Goal: Find specific page/section: Find specific page/section

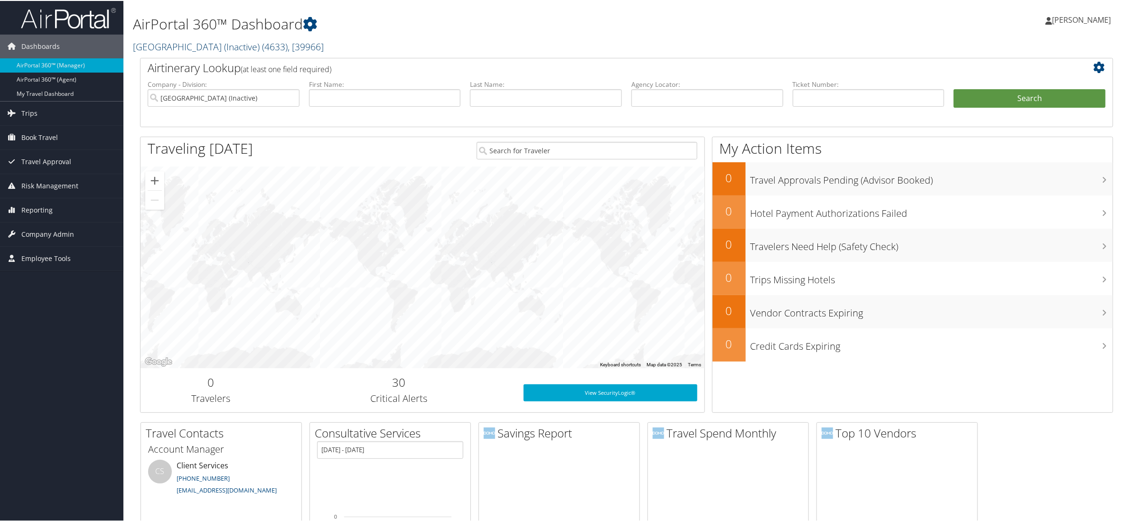
click at [275, 50] on span "( 4633 )" at bounding box center [275, 45] width 26 height 13
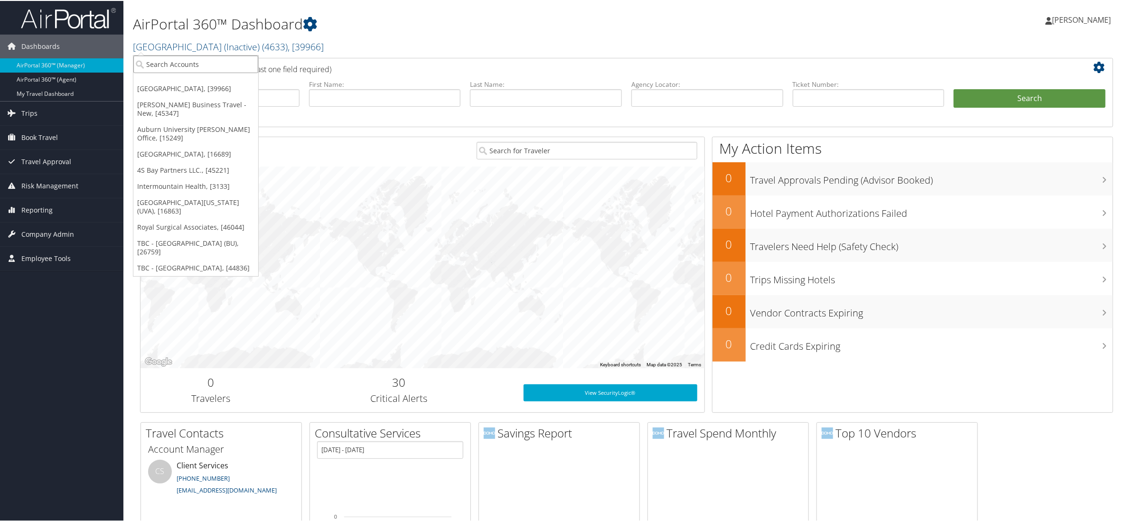
click at [203, 61] on input "search" at bounding box center [195, 64] width 125 height 18
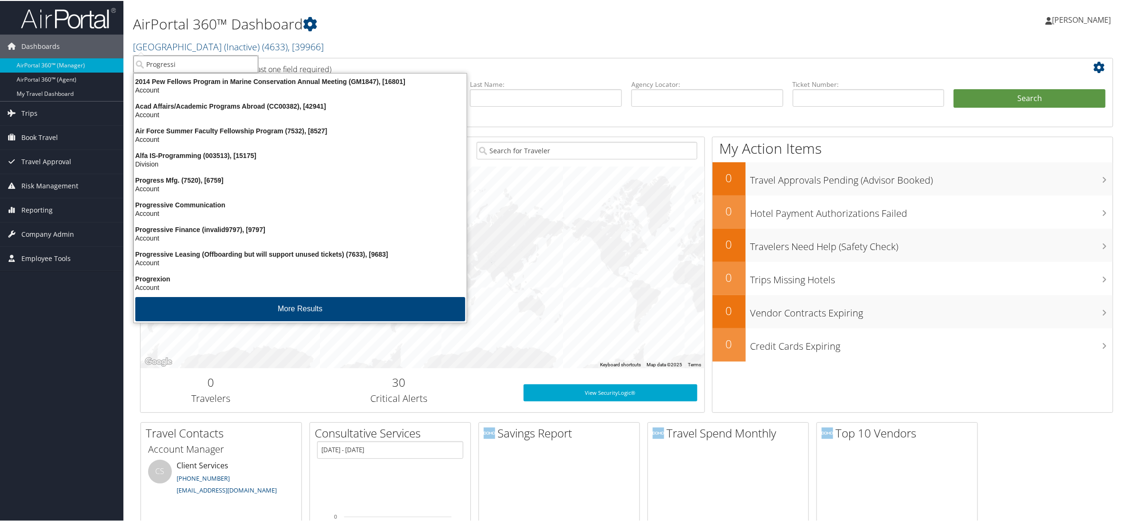
type input "Progressiv"
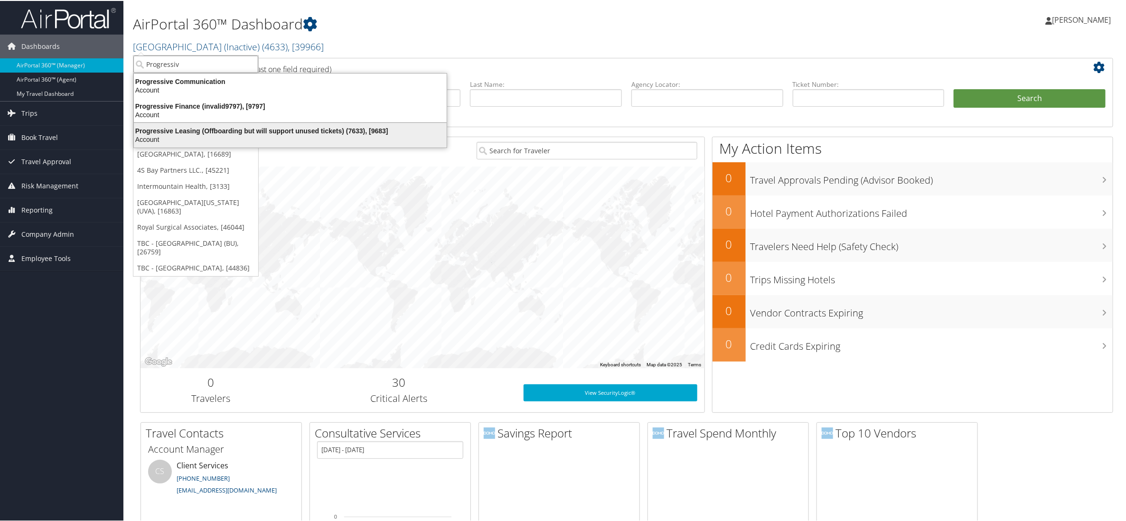
click at [179, 130] on div "Progressive Leasing (Offboarding but will support unused tickets) (7633), [9683]" at bounding box center [290, 130] width 324 height 9
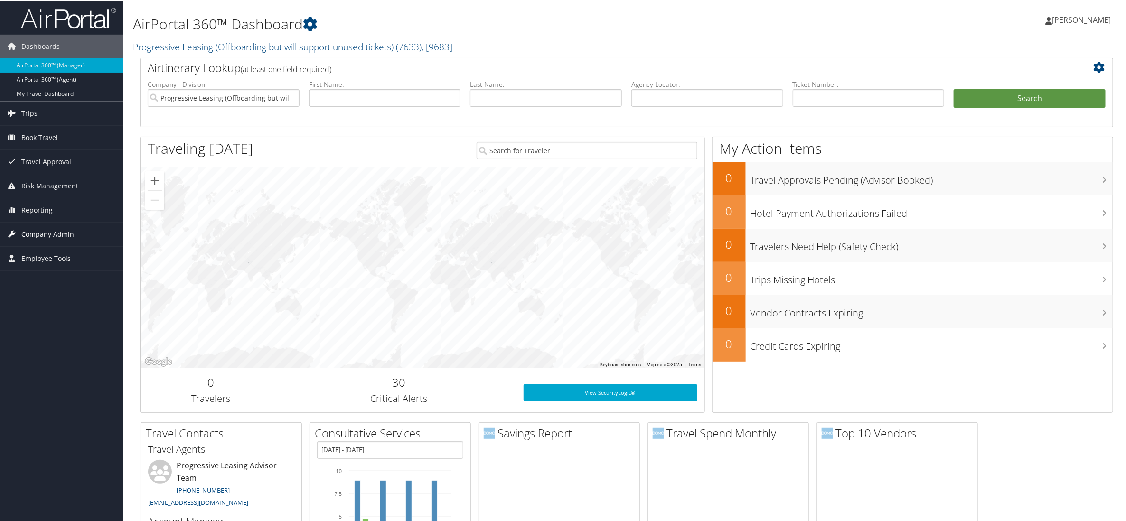
click at [44, 241] on span "Company Admin" at bounding box center [47, 234] width 53 height 24
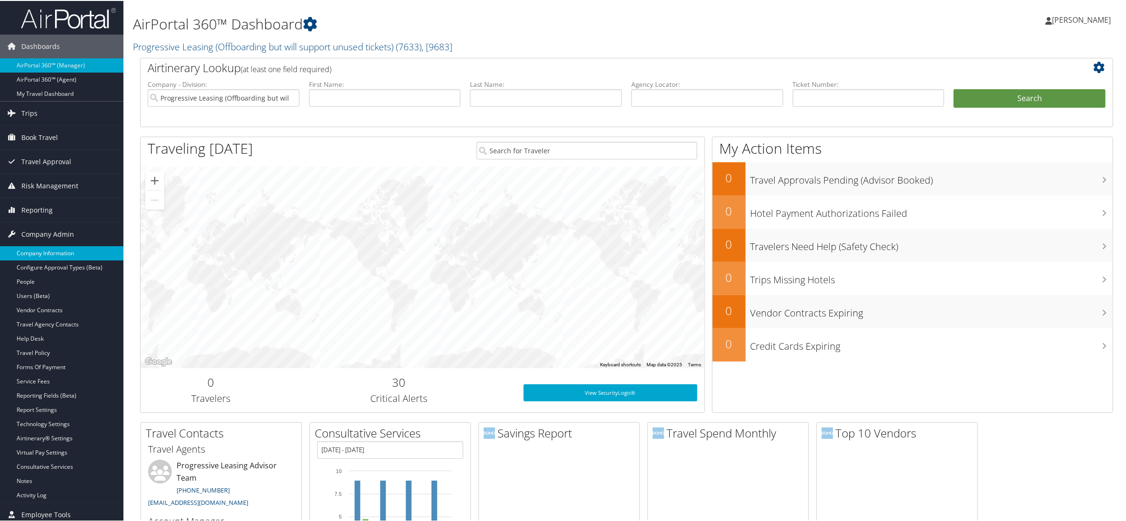
click at [51, 255] on link "Company Information" at bounding box center [61, 252] width 123 height 14
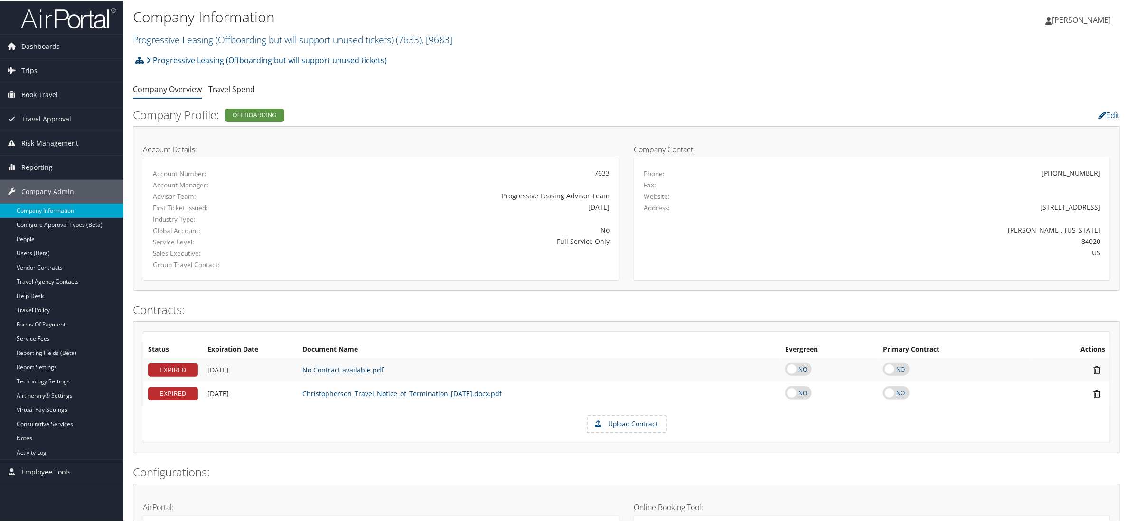
click at [350, 370] on link "No Contract available.pdf" at bounding box center [342, 369] width 81 height 9
click at [38, 339] on link "Service Fees" at bounding box center [61, 338] width 123 height 14
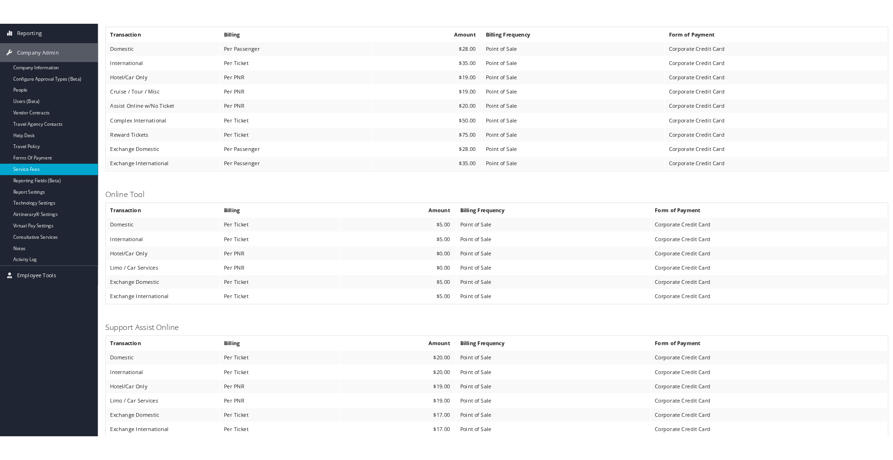
scroll to position [231, 0]
